Goal: Go to known website: Access a specific website the user already knows

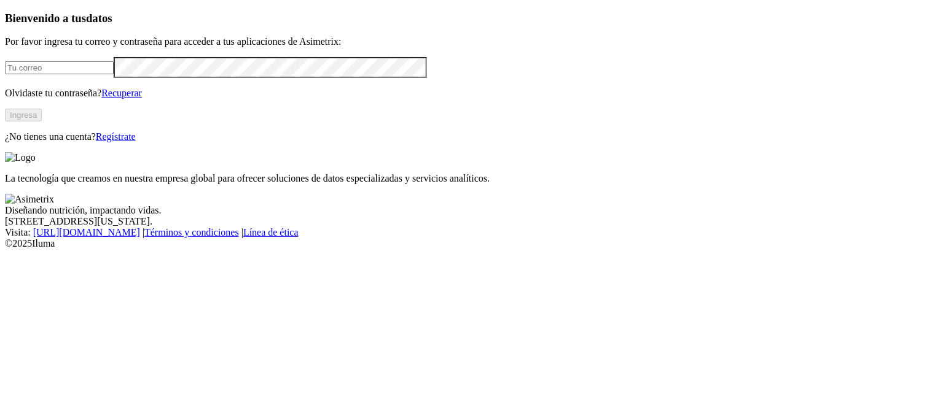
type input "[PERSON_NAME][EMAIL_ADDRESS][PERSON_NAME][DOMAIN_NAME]"
click at [42, 122] on button "Ingresa" at bounding box center [23, 115] width 37 height 13
